Goal: Browse casually: Explore the website without a specific task or goal

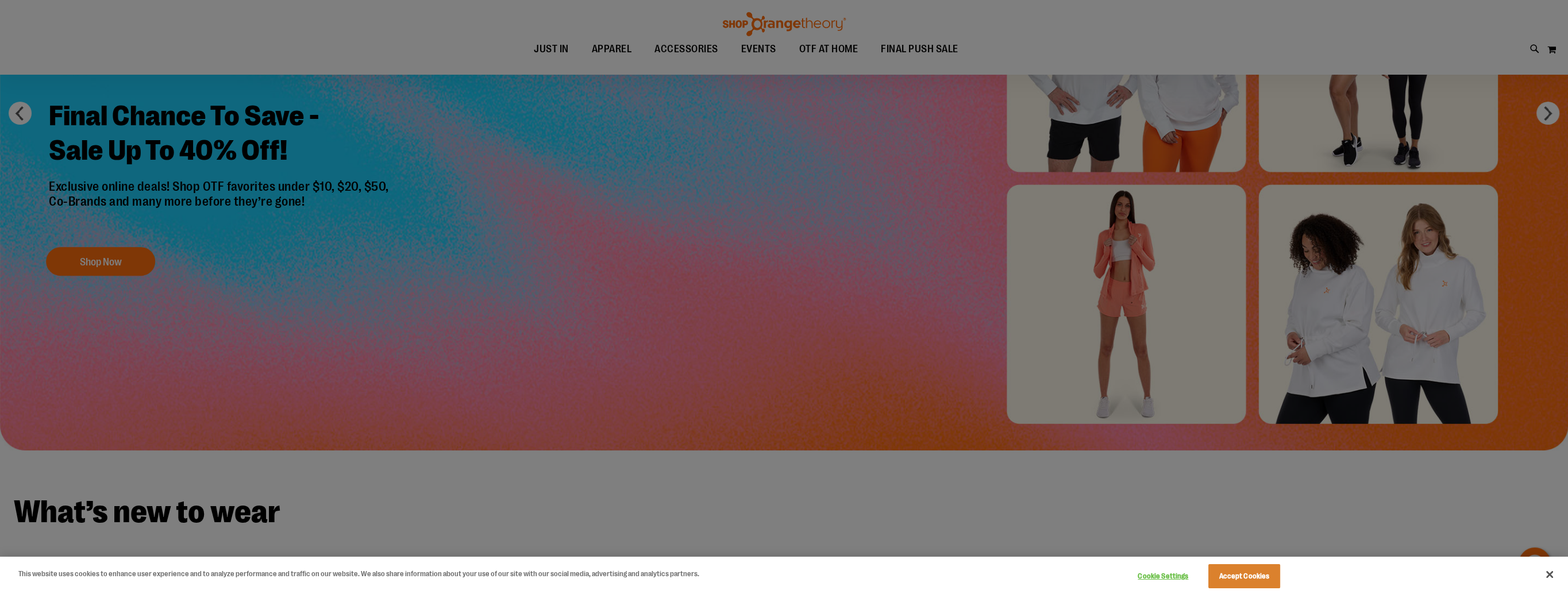
scroll to position [230, 0]
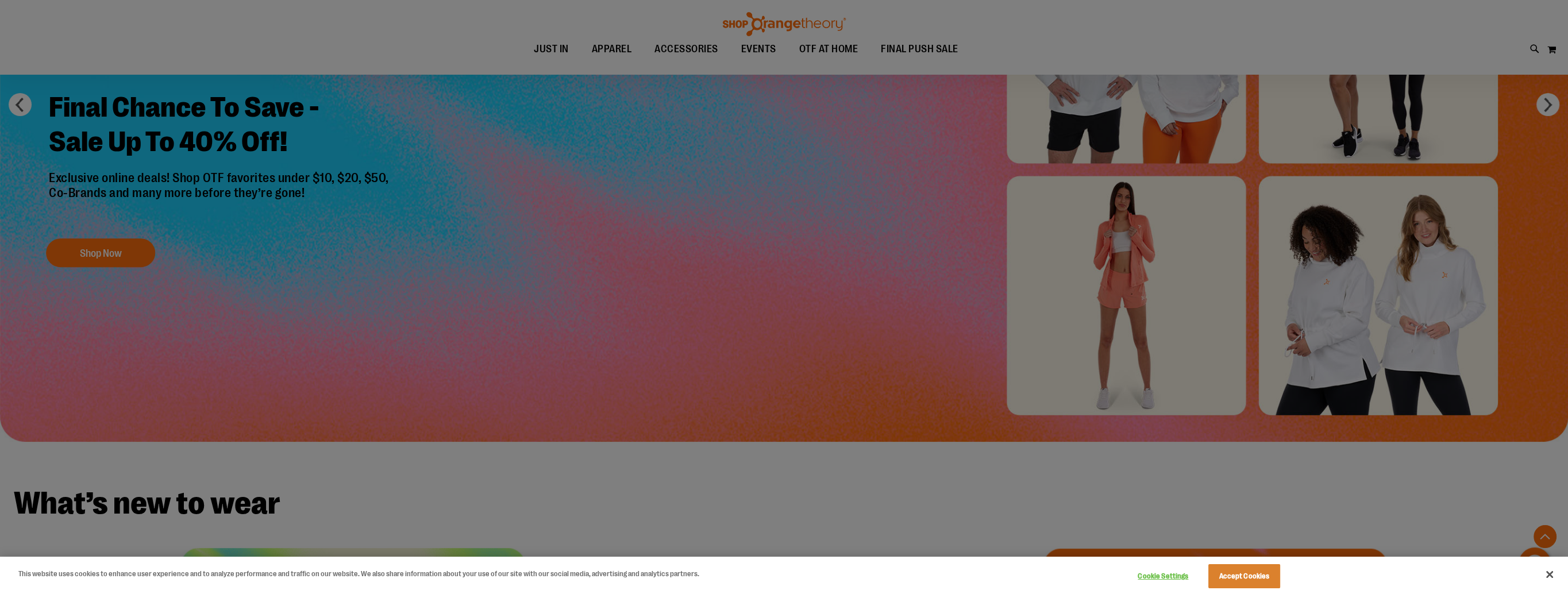
click at [102, 255] on div at bounding box center [784, 297] width 1568 height 594
click at [1548, 577] on button "Close" at bounding box center [1550, 575] width 26 height 26
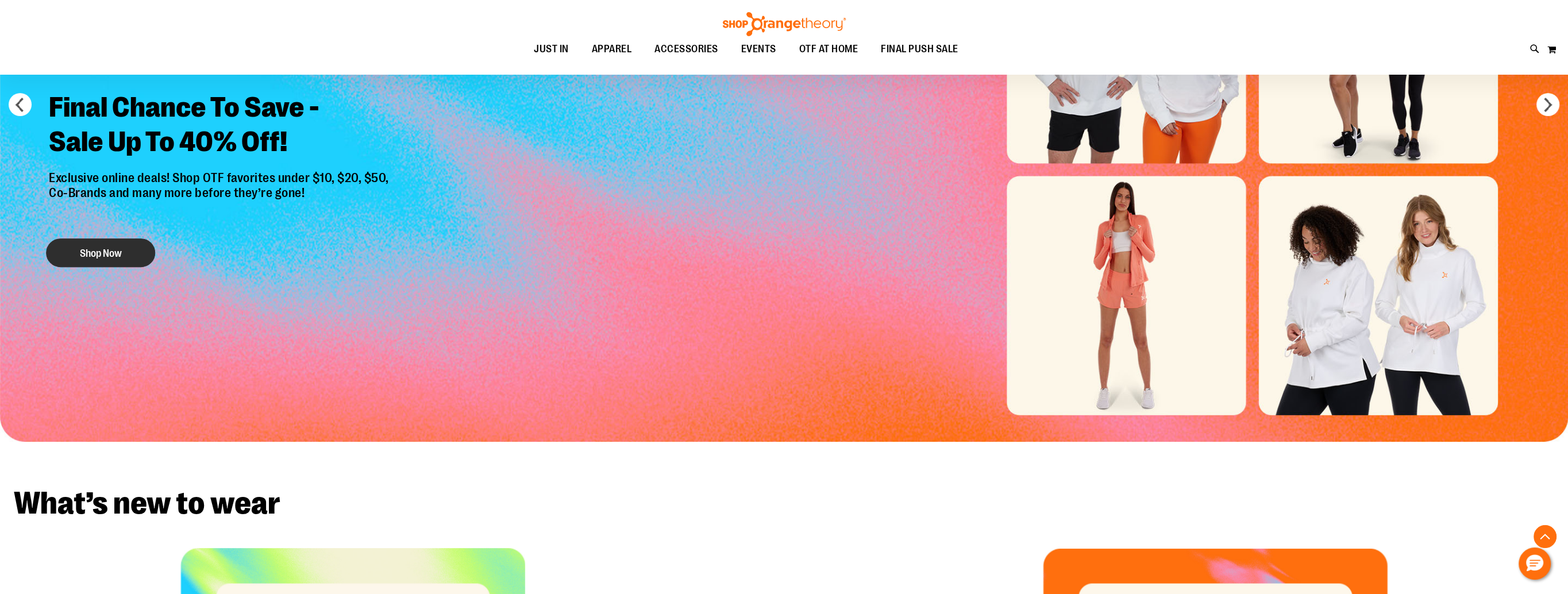
click at [91, 254] on button "Shop Now" at bounding box center [101, 253] width 109 height 29
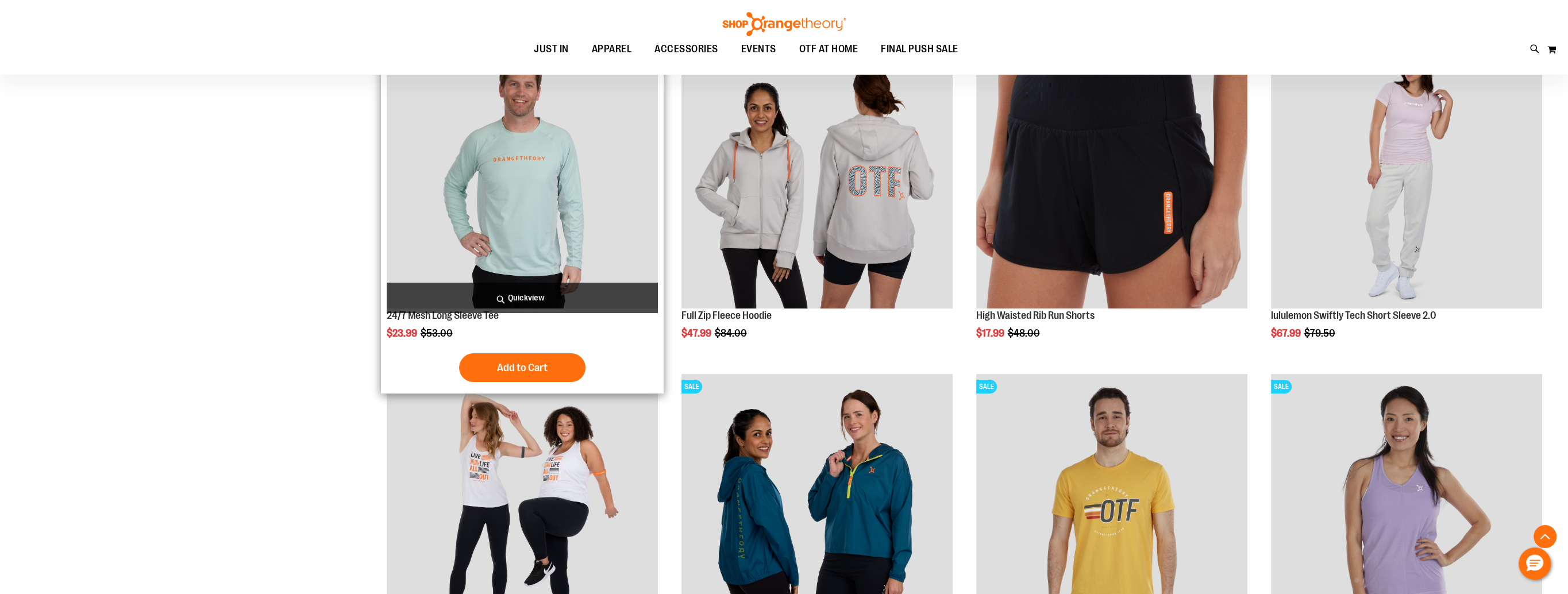
scroll to position [632, 0]
